Goal: Information Seeking & Learning: Learn about a topic

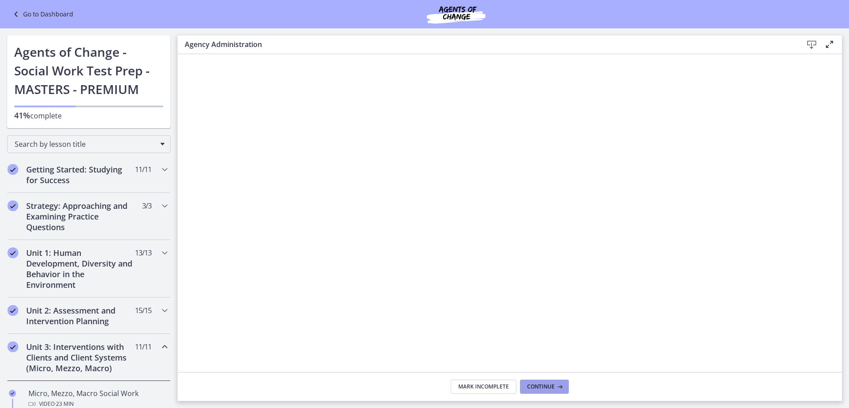
click at [553, 389] on span "Continue" at bounding box center [541, 386] width 28 height 7
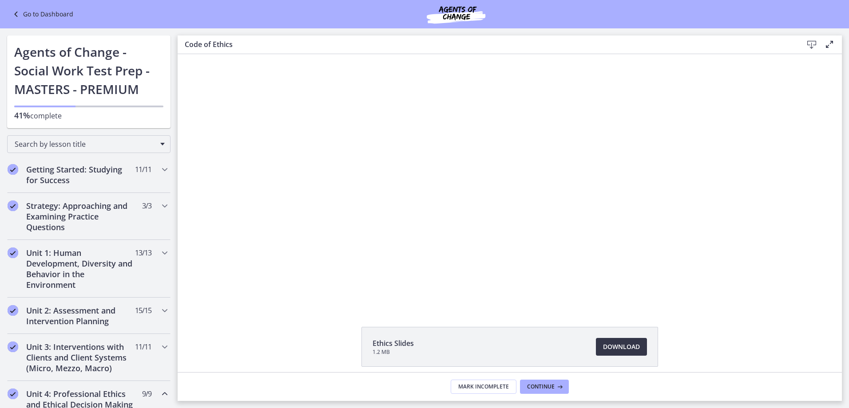
click at [614, 351] on span "Download Opens in a new window" at bounding box center [621, 347] width 37 height 11
click at [545, 383] on button "Continue" at bounding box center [544, 387] width 49 height 14
click at [552, 384] on span "Continue" at bounding box center [541, 386] width 28 height 7
